Goal: Task Accomplishment & Management: Complete application form

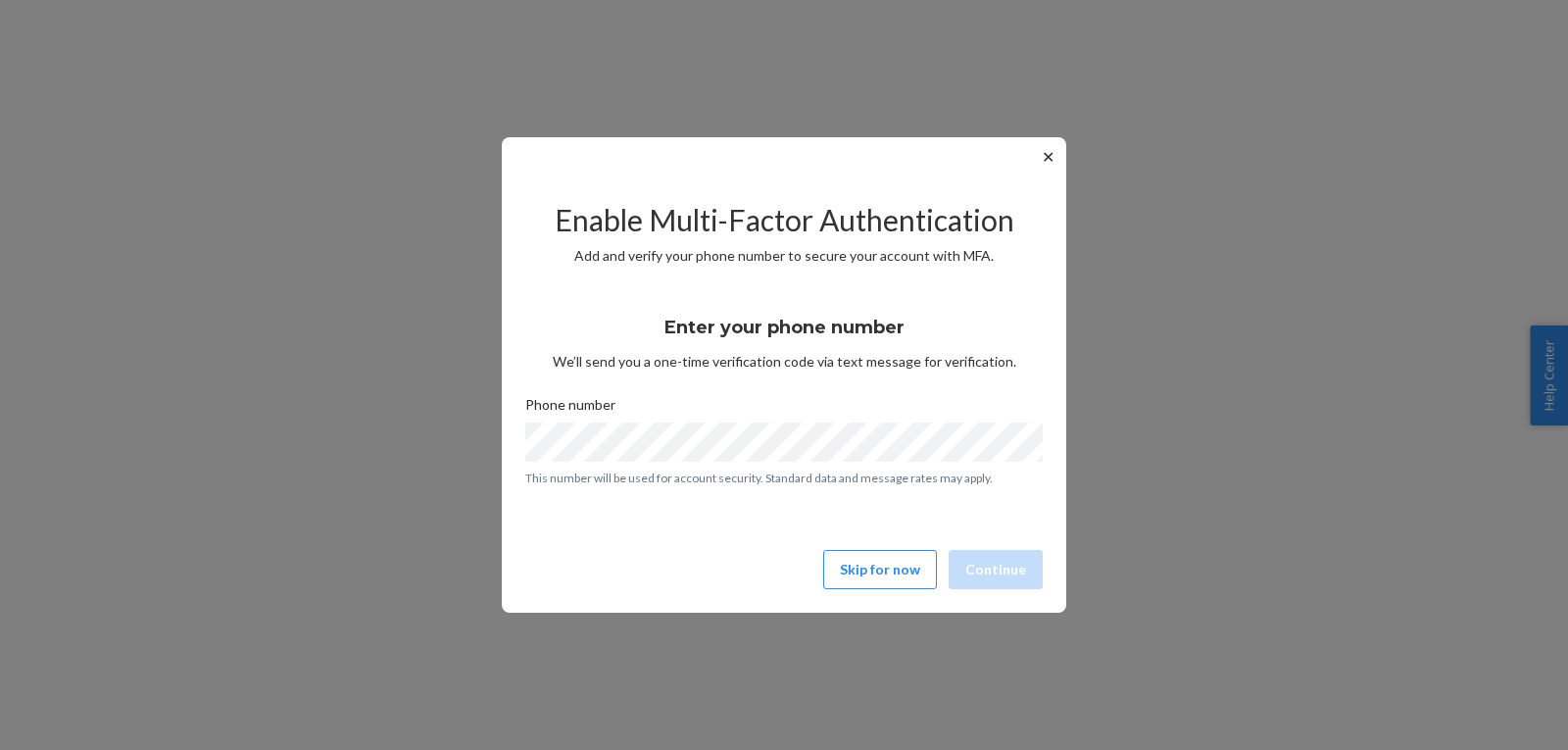
click at [895, 549] on div "Enable Multi-Factor Authentication Add and verify your phone number to secure y…" at bounding box center [784, 386] width 517 height 420
click at [896, 563] on button "Skip for now" at bounding box center [880, 570] width 114 height 39
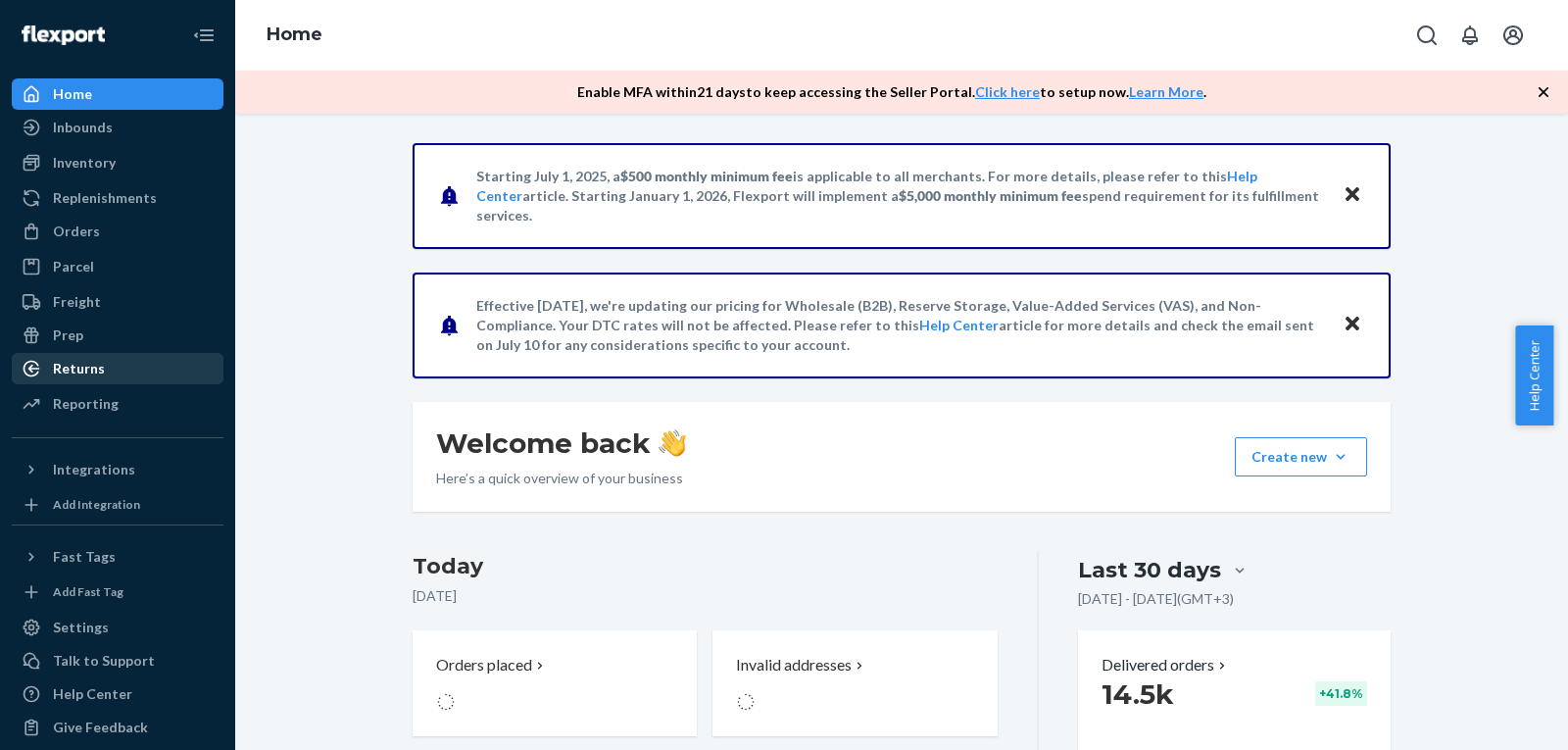
click at [118, 360] on div "Returns" at bounding box center [117, 369] width 208 height 28
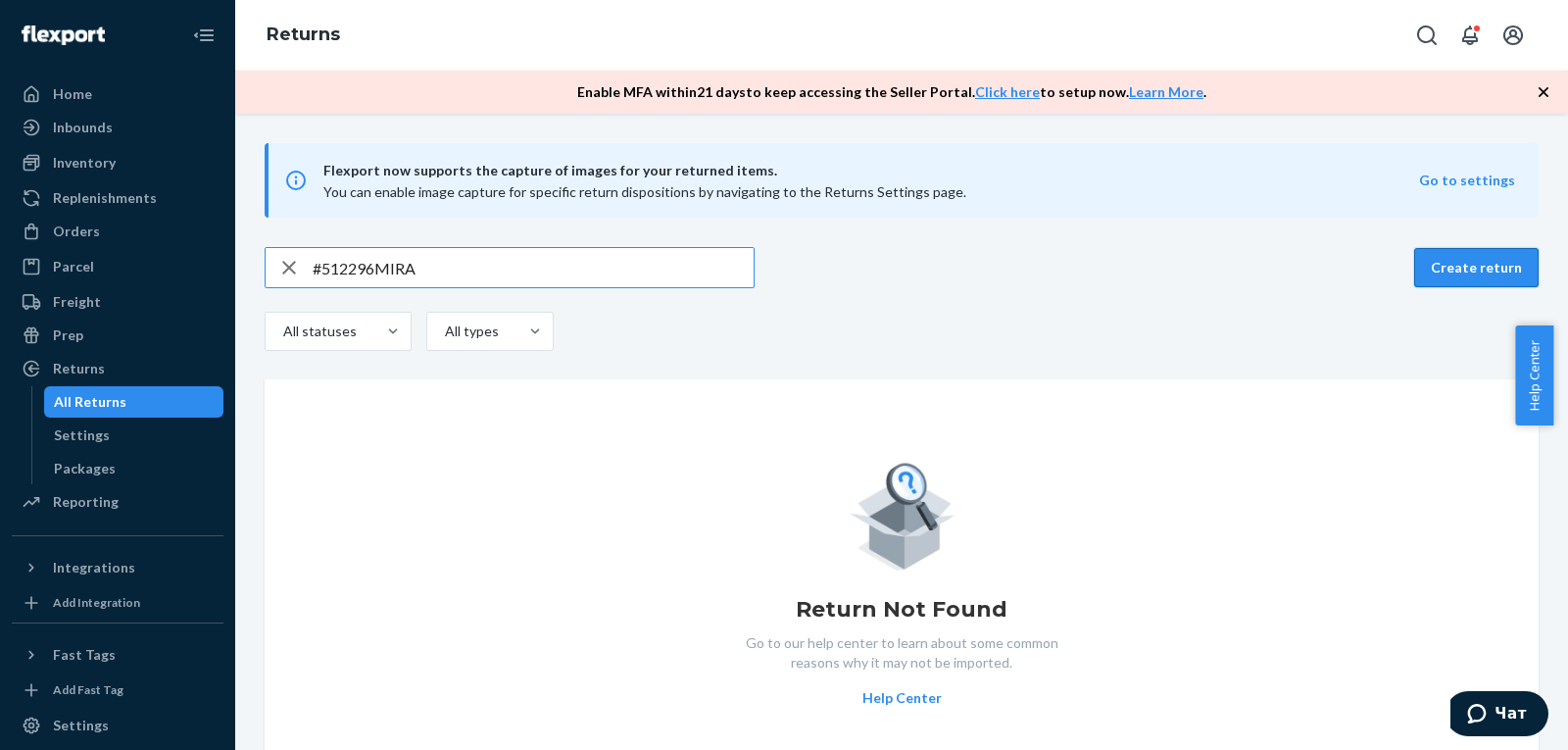
type input "#512296MIRA"
click at [1471, 271] on button "Create return" at bounding box center [1477, 268] width 125 height 39
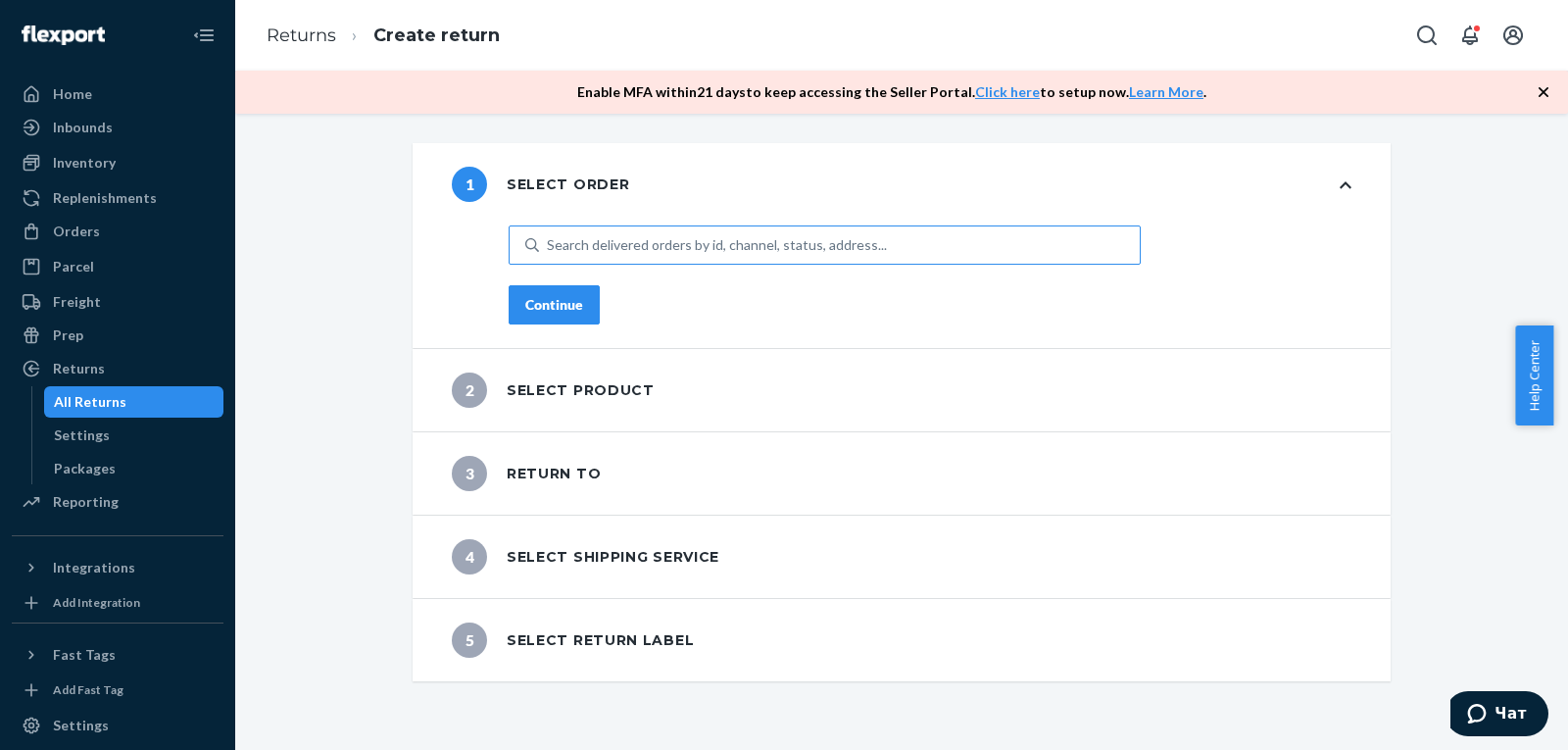
click at [685, 247] on div "Search delivered orders by id, channel, status, address..." at bounding box center [717, 245] width 340 height 20
click at [549, 247] on input "Search delivered orders by id, channel, status, address..." at bounding box center [548, 245] width 2 height 20
drag, startPoint x: 684, startPoint y: 247, endPoint x: 555, endPoint y: 220, distance: 131.8
click at [555, 220] on div "1 Select order" at bounding box center [901, 184] width 978 height 83
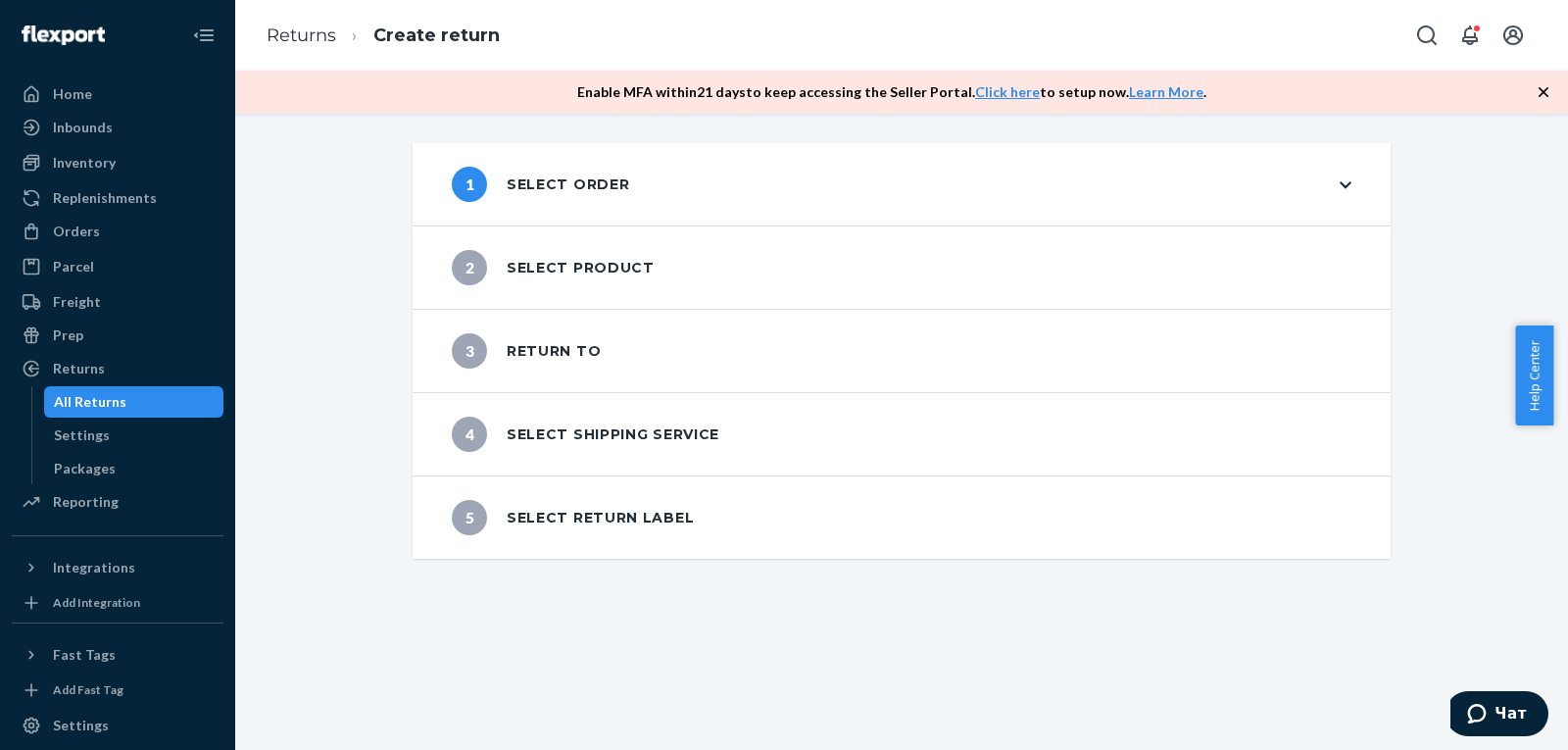
click at [581, 215] on div "1 Select order" at bounding box center [901, 184] width 978 height 83
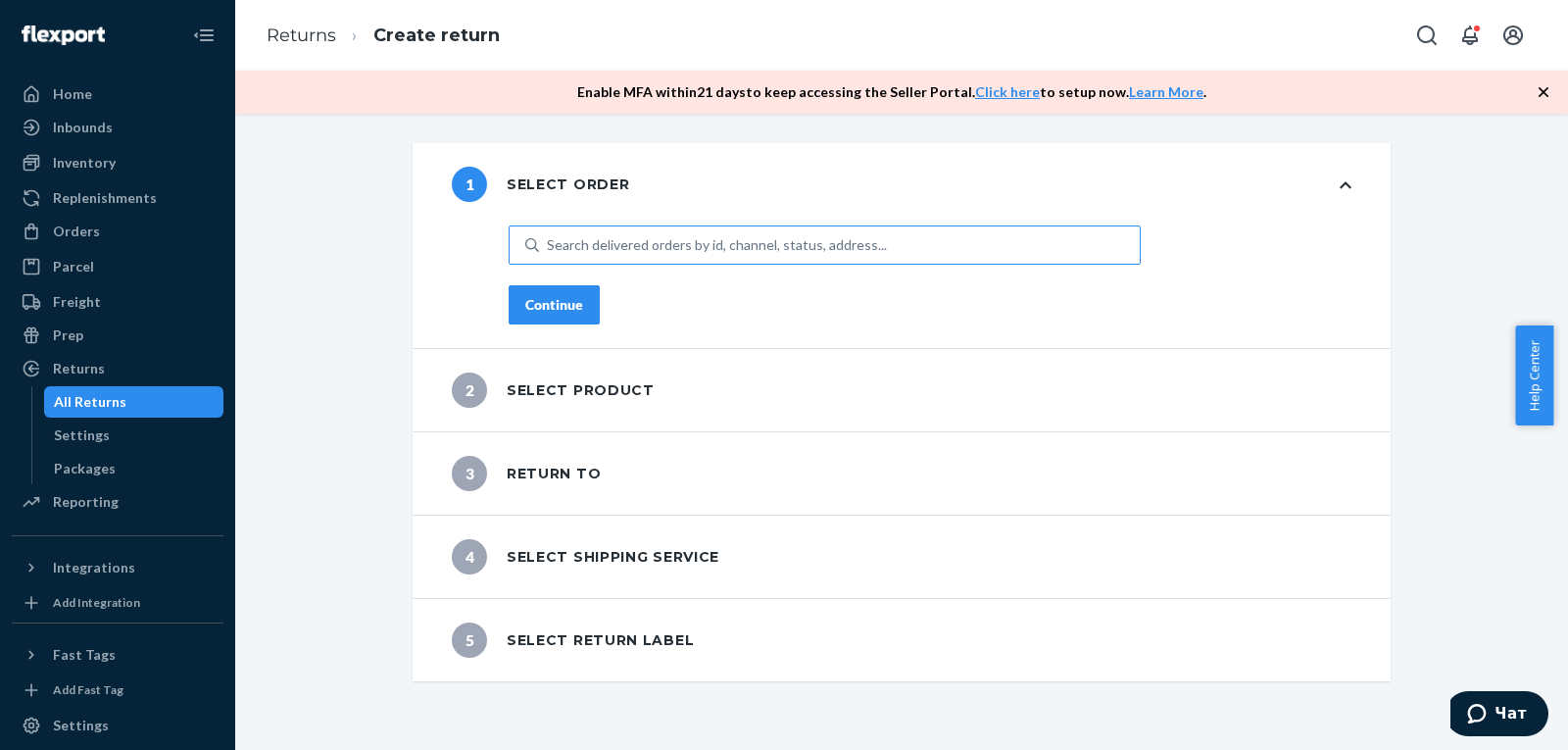
click at [585, 245] on div "Search delivered orders by id, channel, status, address..." at bounding box center [717, 245] width 340 height 20
click at [549, 245] on input "Search delivered orders by id, channel, status, address..." at bounding box center [548, 245] width 2 height 20
paste input "#512296MIRA"
type input "#512296MIRA"
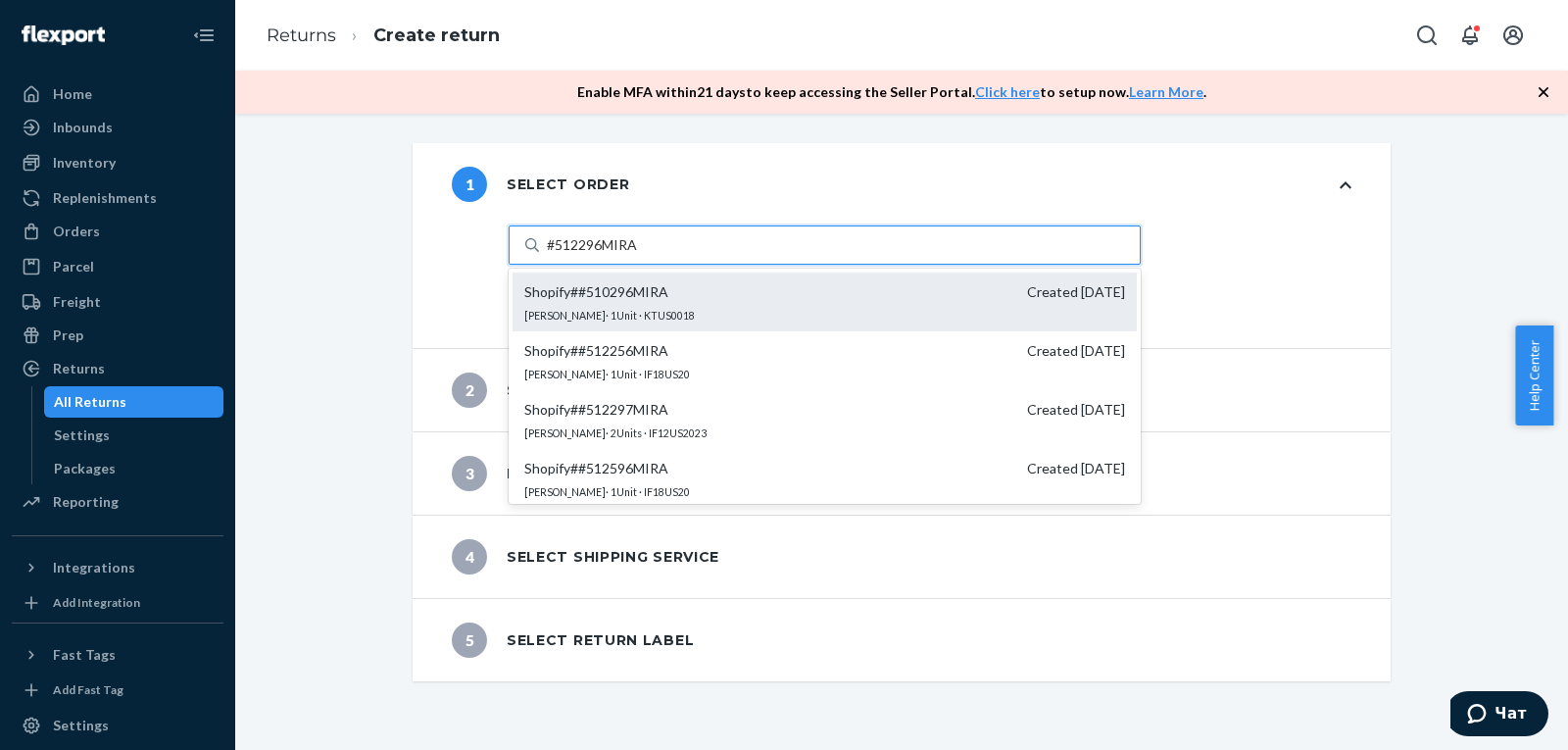
click at [753, 320] on div "Shopify # #510296MIRA Created [DATE] [PERSON_NAME] · 1 Unit · KTUS0018" at bounding box center [824, 302] width 625 height 59
